Goal: Check status: Check status

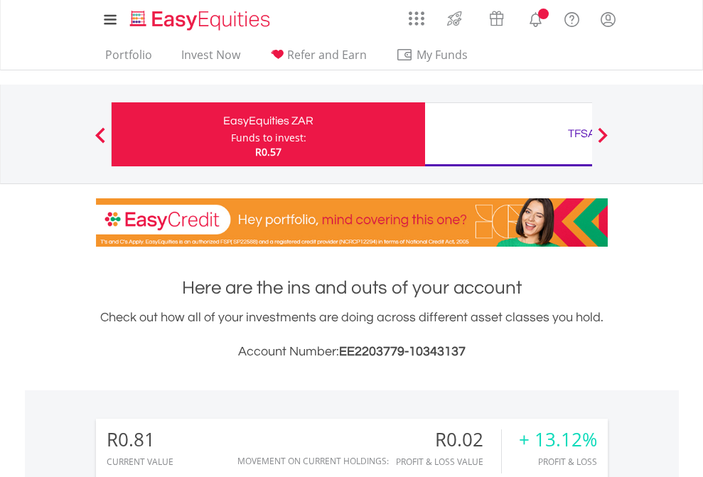
scroll to position [137, 223]
click at [231, 134] on div "Funds to invest:" at bounding box center [268, 138] width 75 height 14
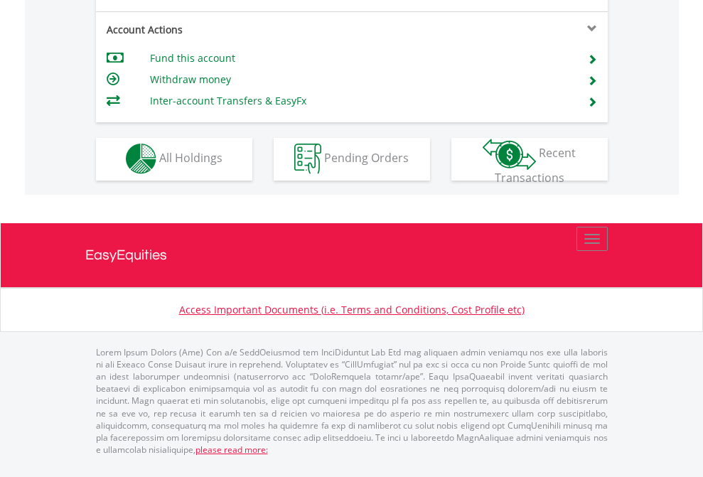
scroll to position [1330, 0]
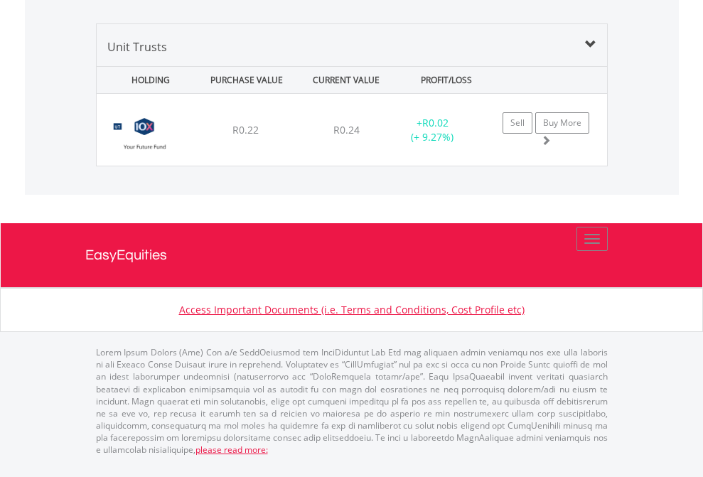
scroll to position [1375, 0]
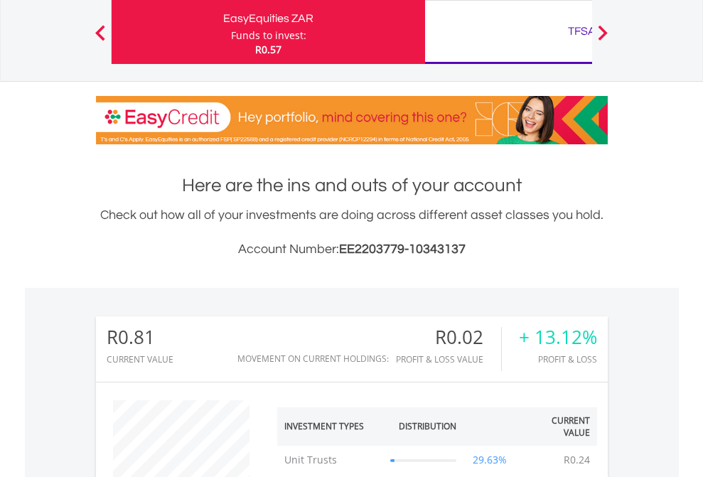
scroll to position [137, 223]
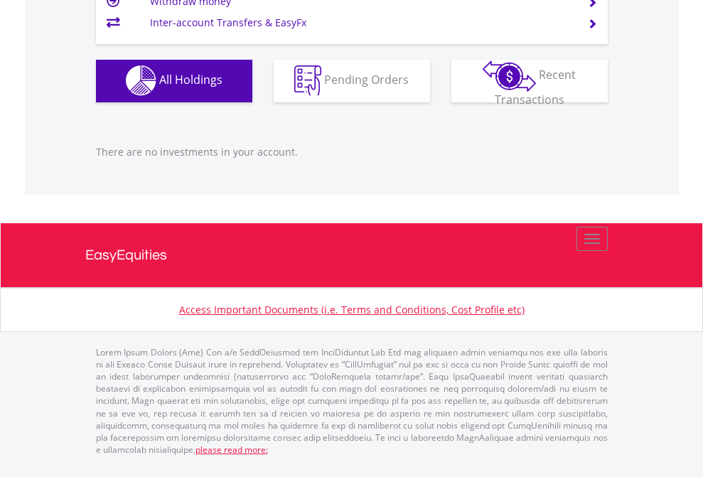
scroll to position [137, 223]
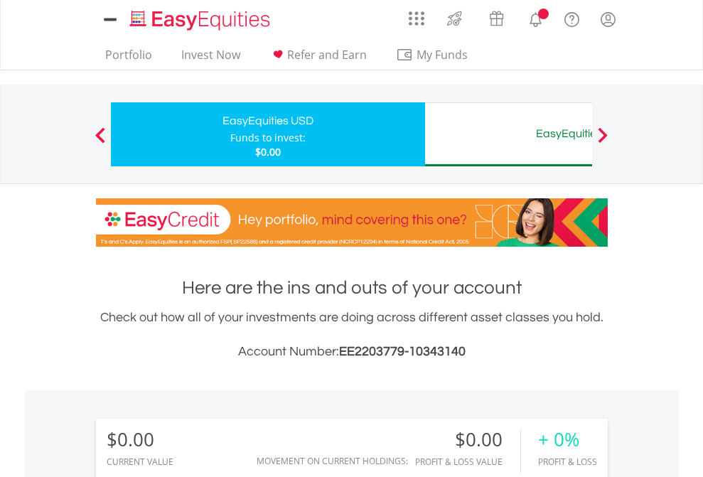
scroll to position [137, 223]
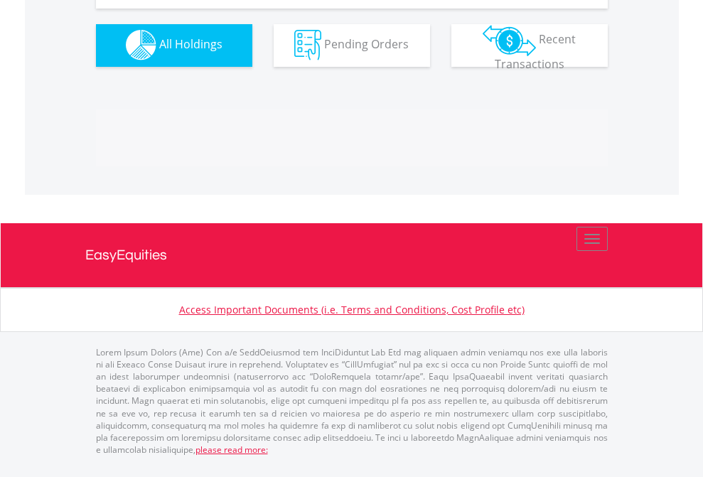
scroll to position [1408, 0]
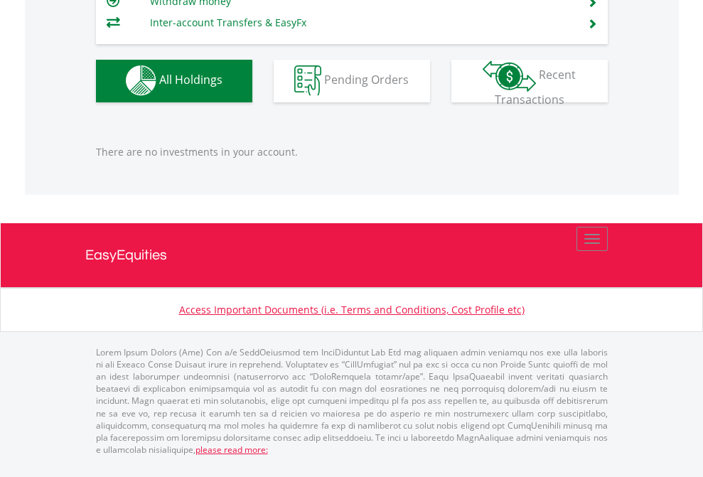
scroll to position [137, 223]
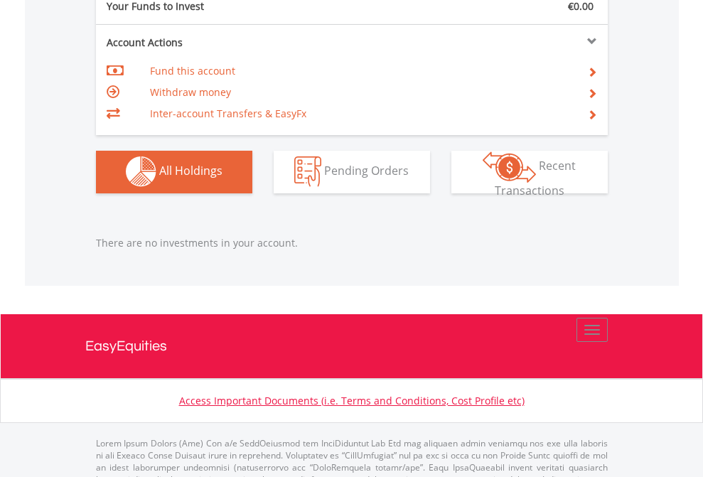
scroll to position [1408, 0]
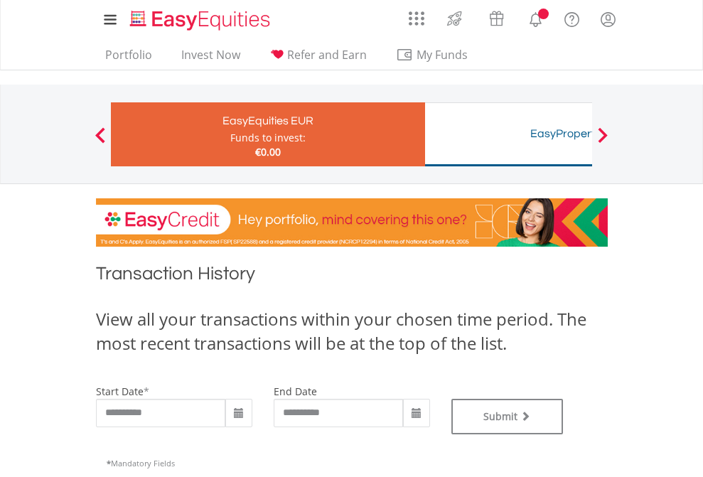
type input "**********"
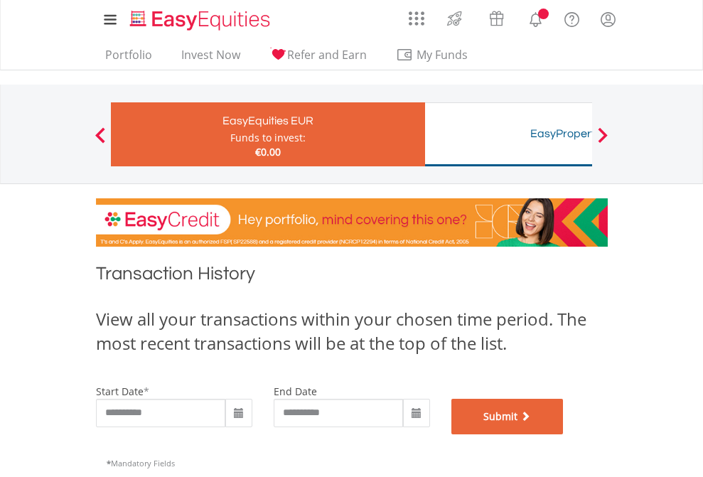
click at [564, 435] on button "Submit" at bounding box center [508, 417] width 112 height 36
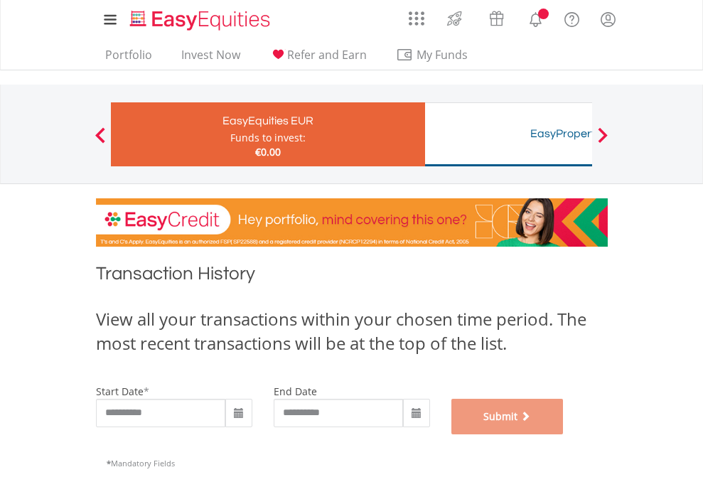
scroll to position [577, 0]
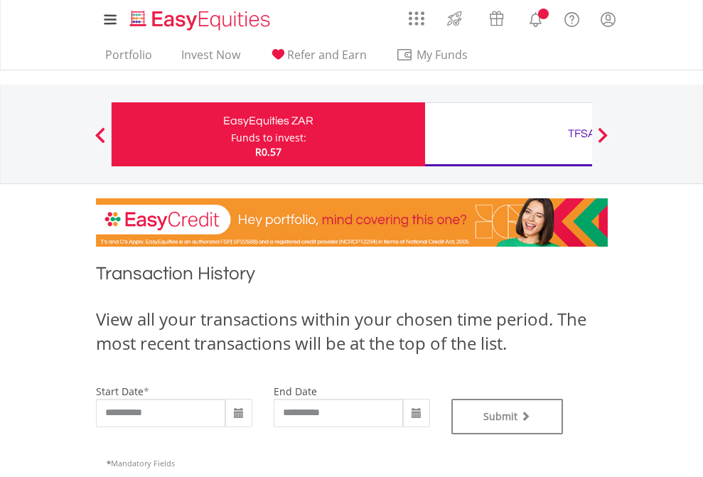
click at [509, 134] on div "TFSA" at bounding box center [582, 134] width 297 height 20
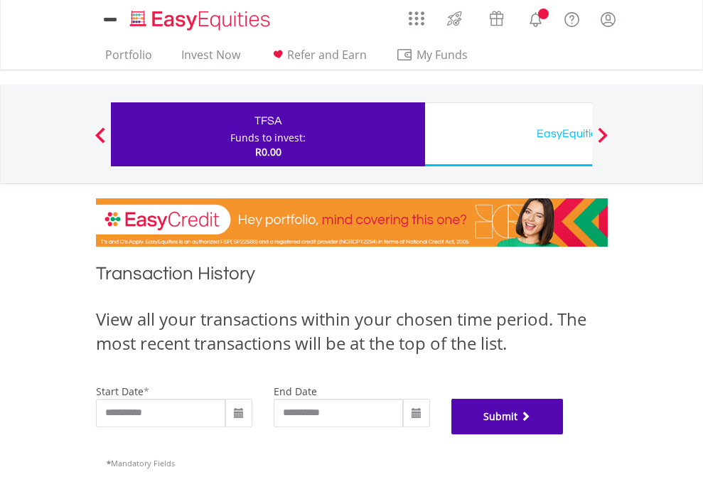
click at [564, 435] on button "Submit" at bounding box center [508, 417] width 112 height 36
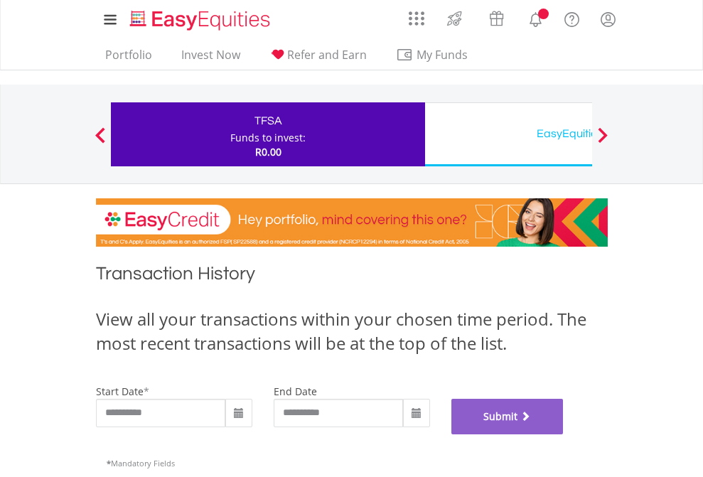
scroll to position [577, 0]
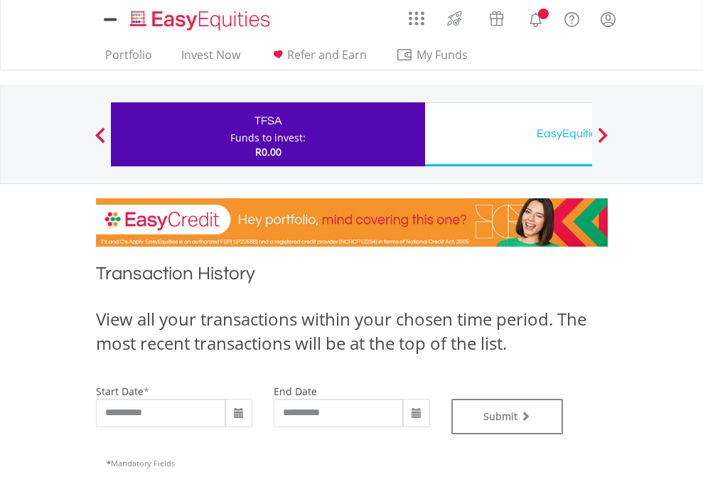
click at [509, 134] on div "EasyEquities USD" at bounding box center [582, 134] width 297 height 20
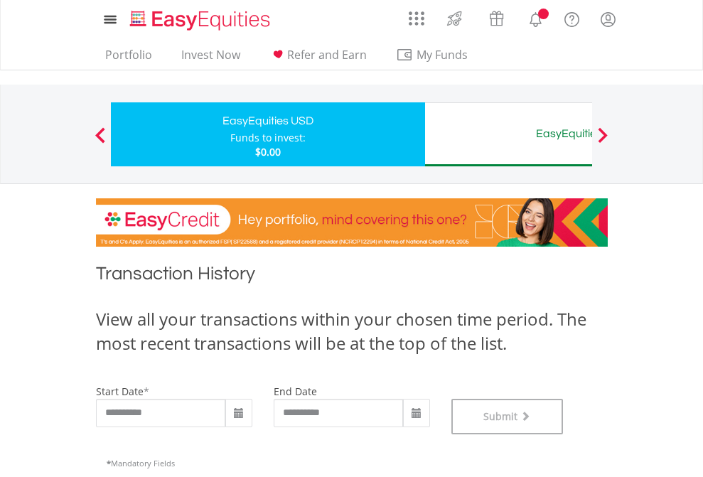
scroll to position [577, 0]
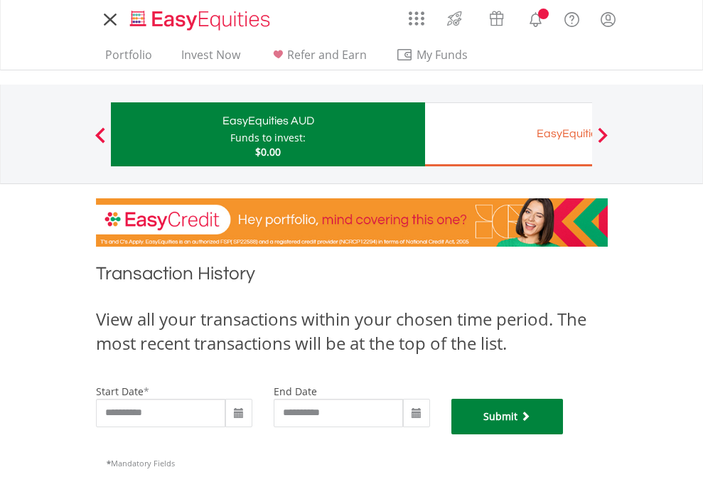
click at [564, 435] on button "Submit" at bounding box center [508, 417] width 112 height 36
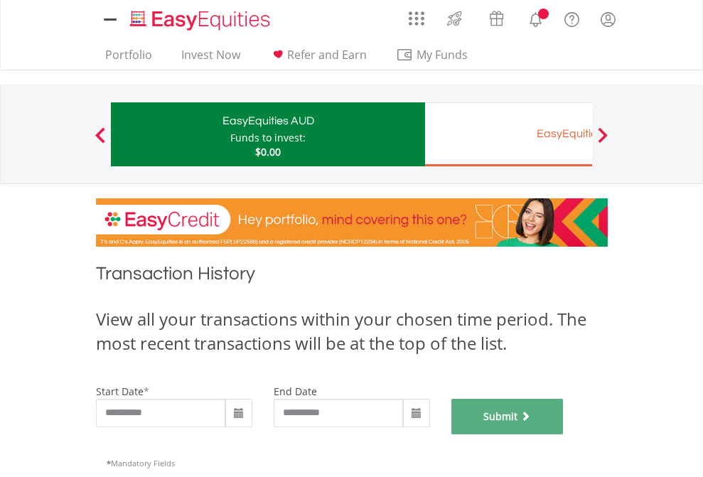
scroll to position [577, 0]
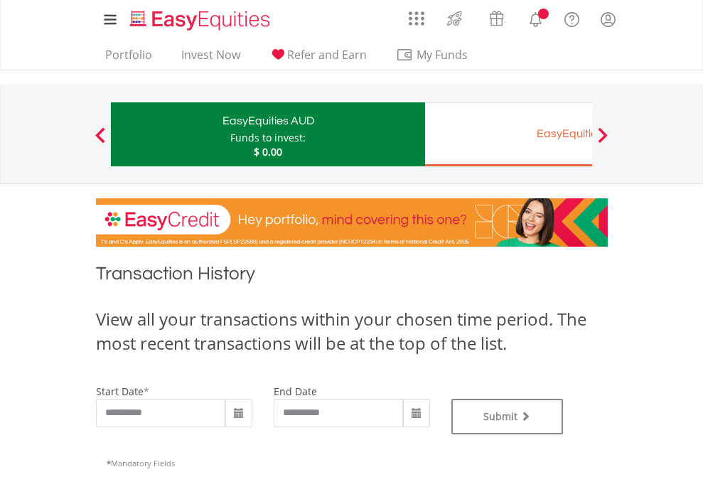
click at [509, 134] on div "EasyEquities EUR" at bounding box center [582, 134] width 297 height 20
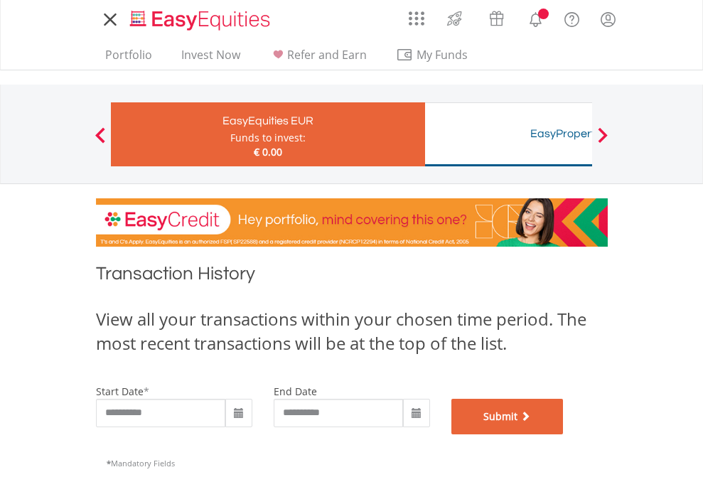
click at [564, 435] on button "Submit" at bounding box center [508, 417] width 112 height 36
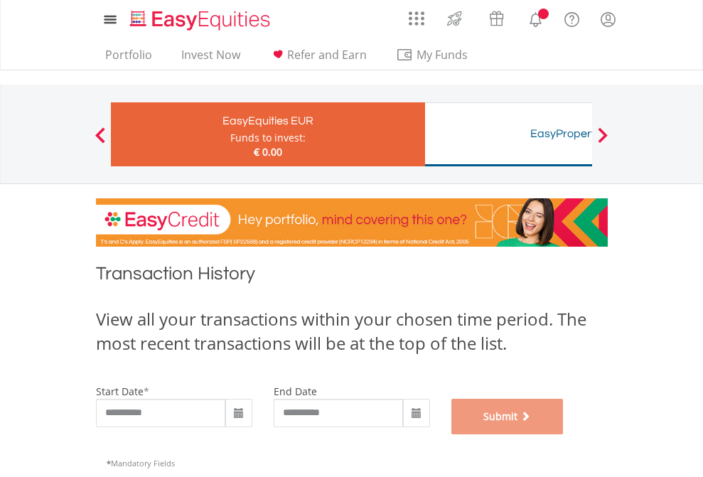
scroll to position [577, 0]
